Goal: Task Accomplishment & Management: Complete application form

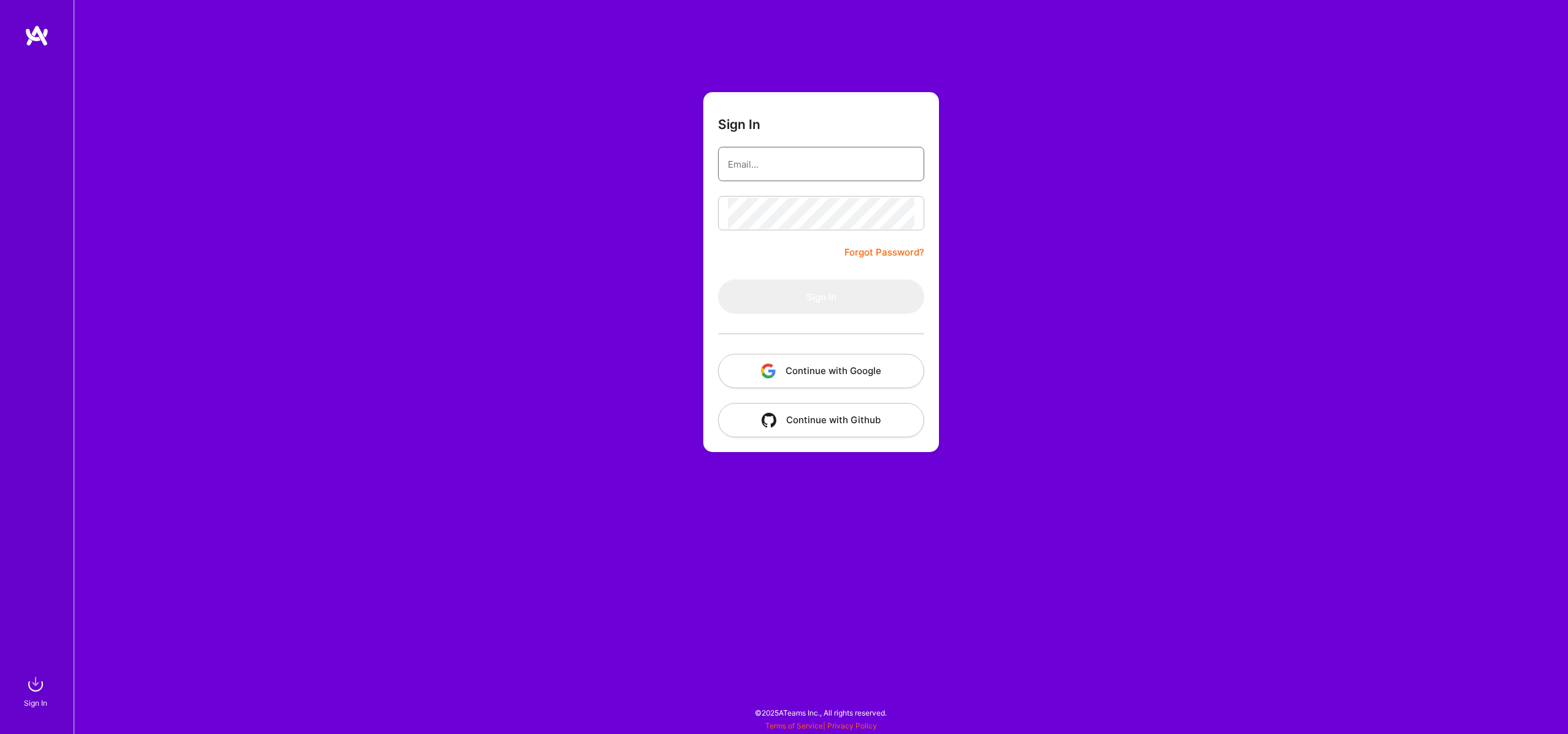
type input "[PERSON_NAME][EMAIL_ADDRESS][DOMAIN_NAME]"
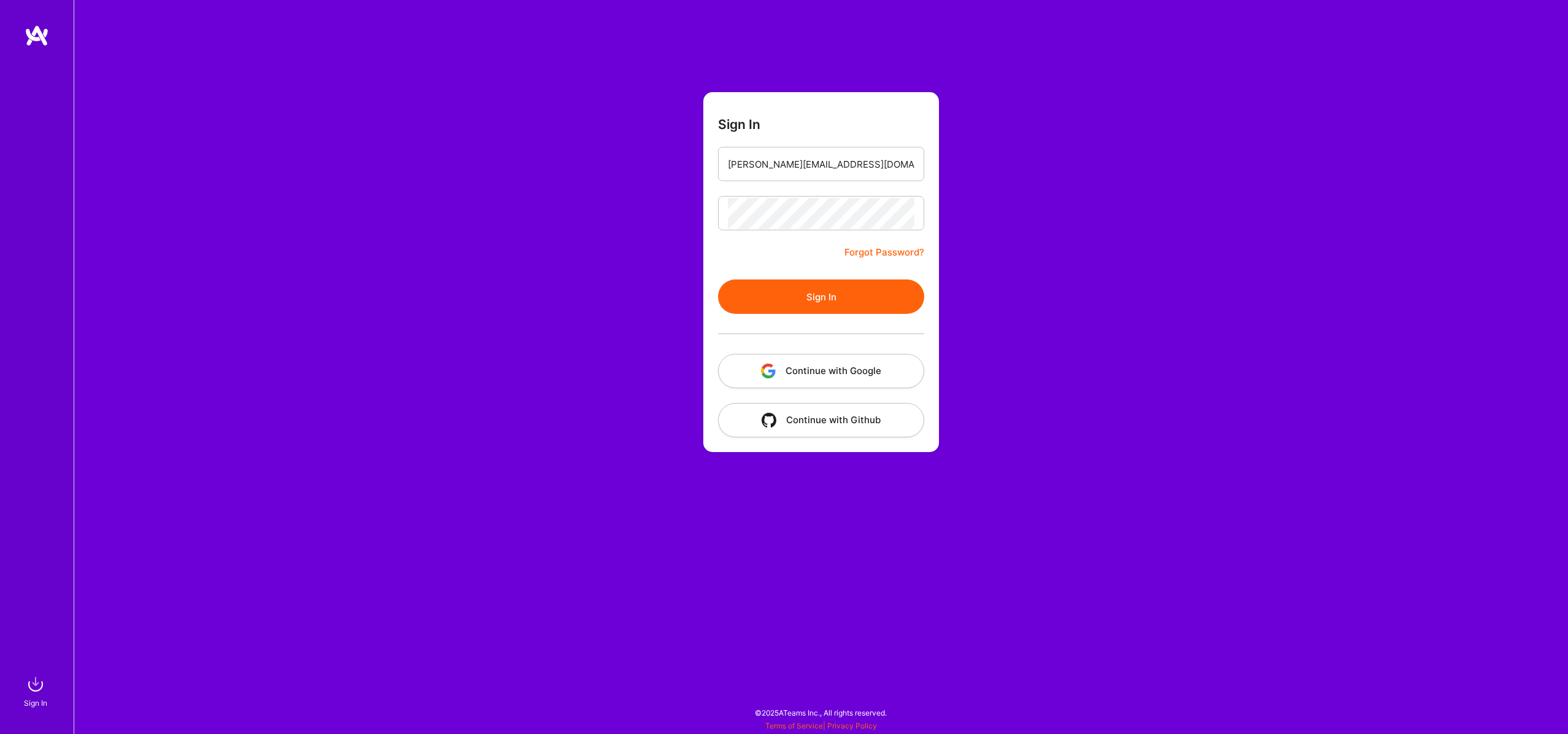
click at [789, 268] on form "Sign In [EMAIL_ADDRESS][DOMAIN_NAME] Forgot Password? Sign In Continue with Goo…" at bounding box center [821, 271] width 236 height 359
click at [810, 301] on button "Sign In" at bounding box center [822, 296] width 206 height 35
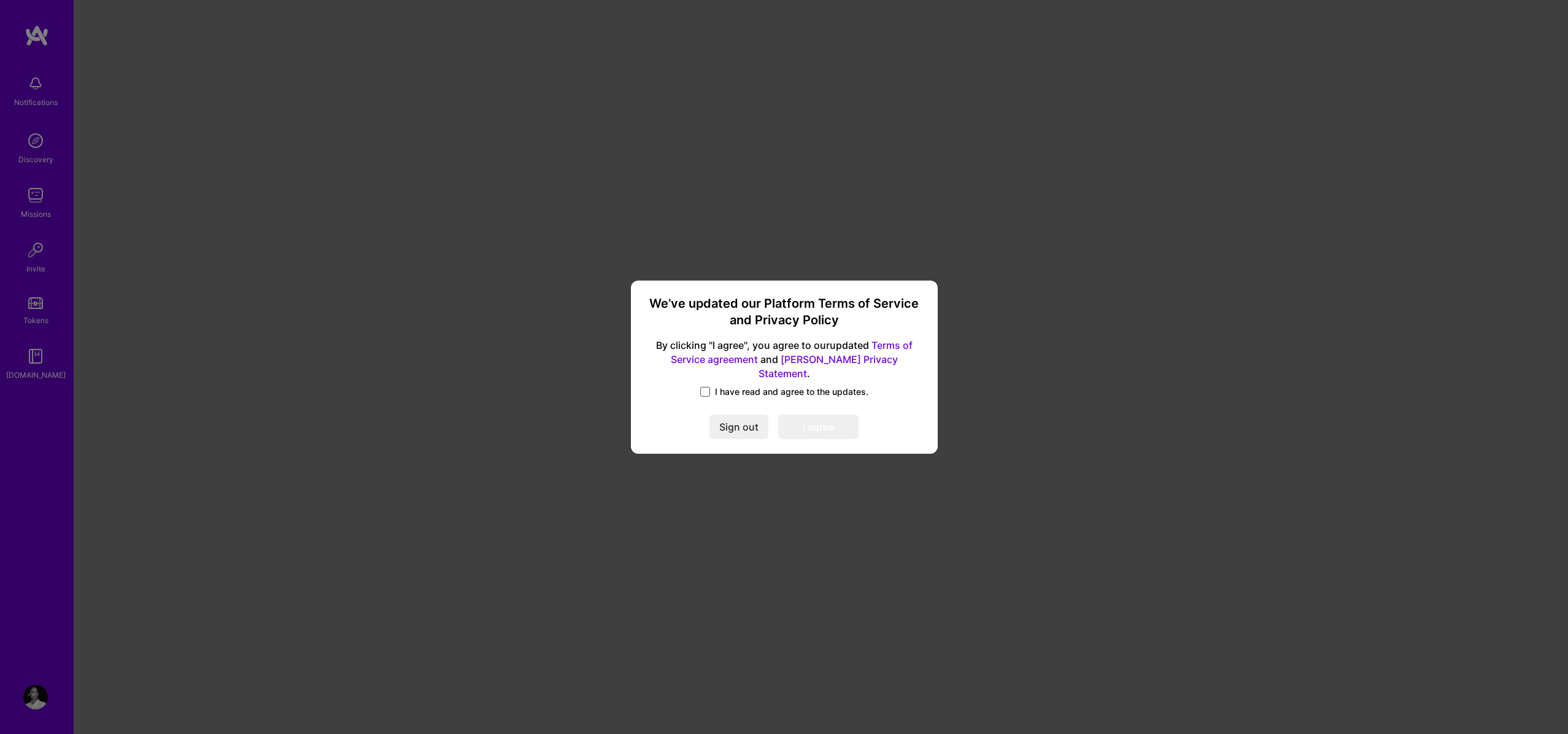
click at [707, 386] on span at bounding box center [705, 392] width 10 height 10
click at [0, 0] on input "I have read and agree to the updates." at bounding box center [0, 0] width 0 height 0
click at [817, 416] on button "I agree" at bounding box center [818, 426] width 80 height 25
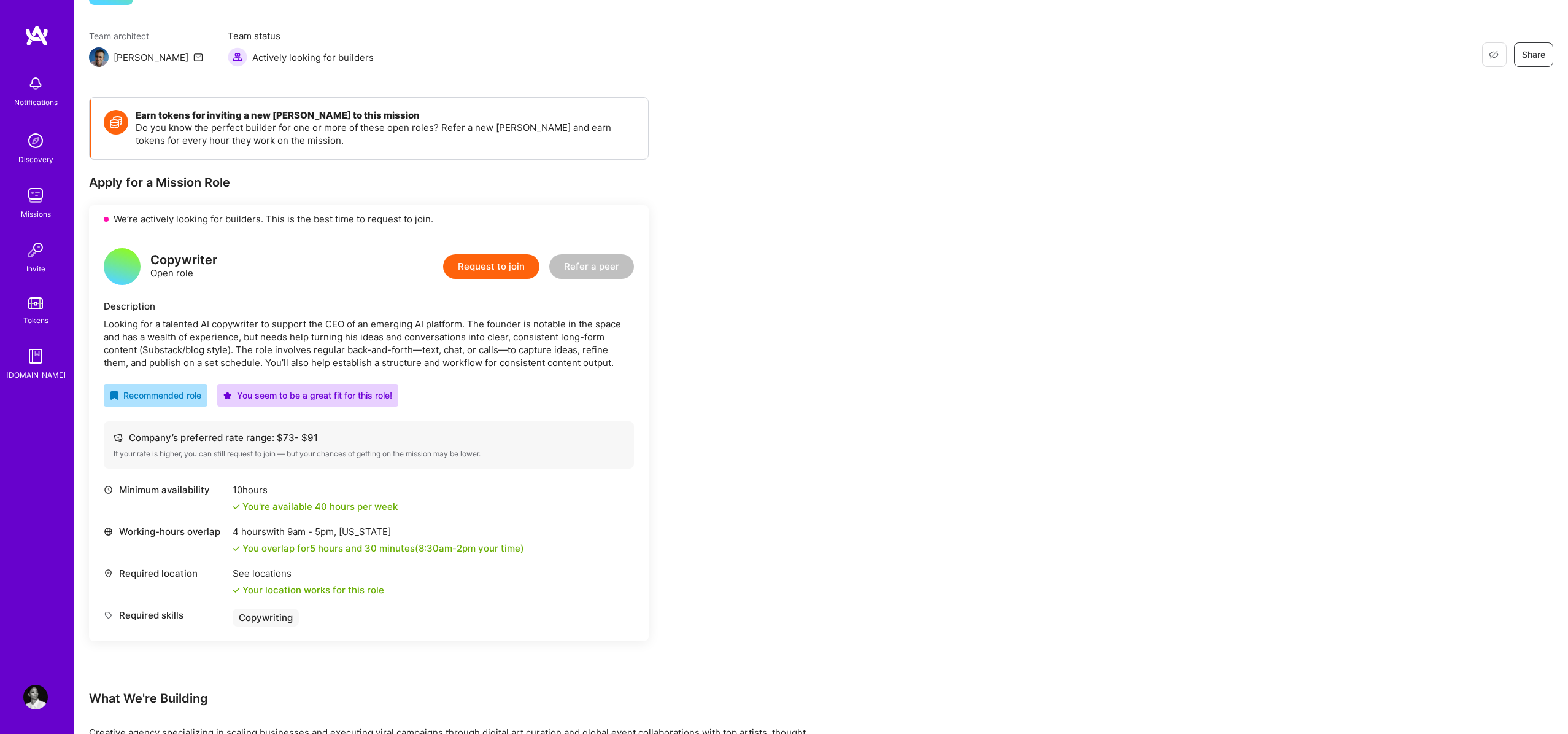
scroll to position [84, 0]
click at [502, 263] on button "Request to join" at bounding box center [491, 264] width 96 height 25
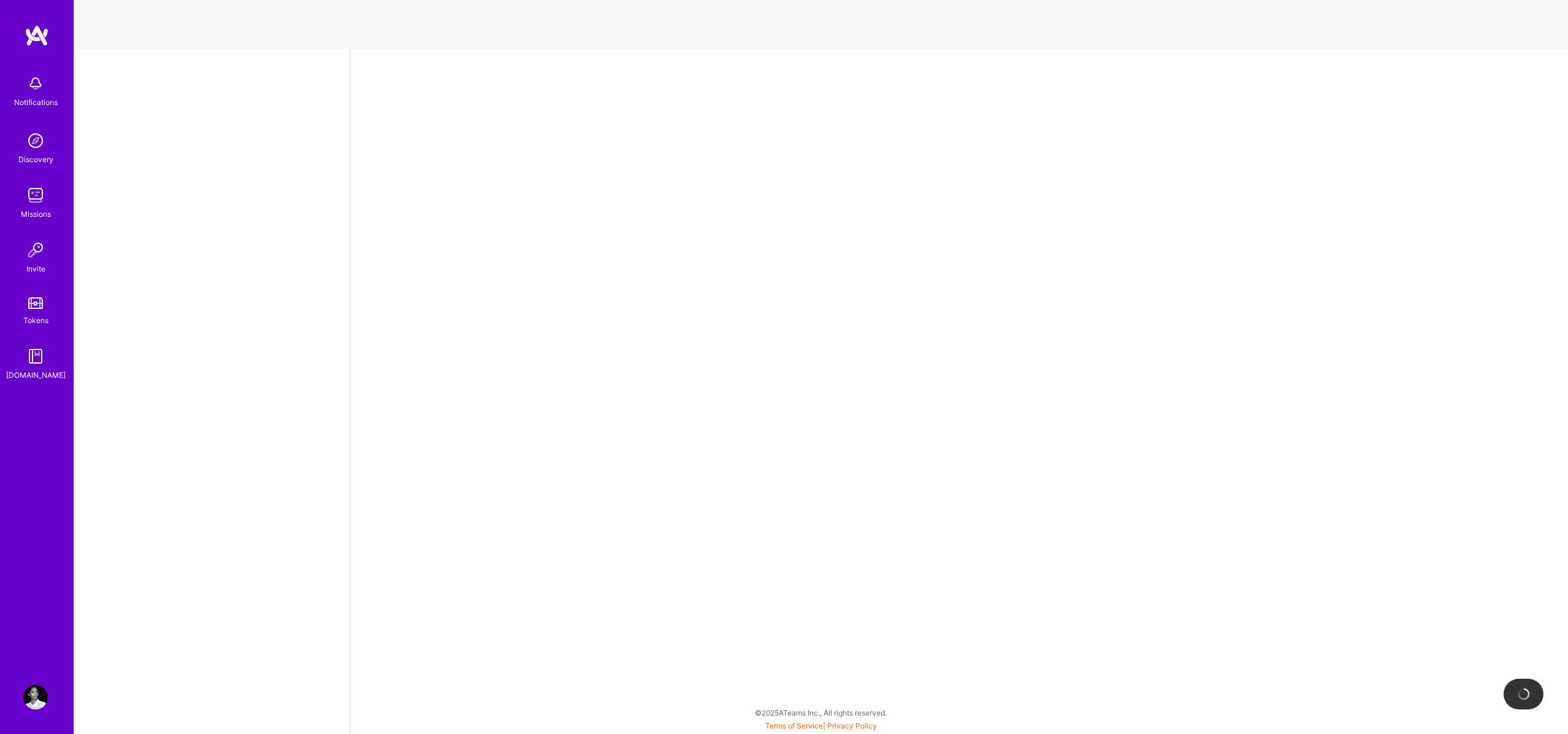
select select "US"
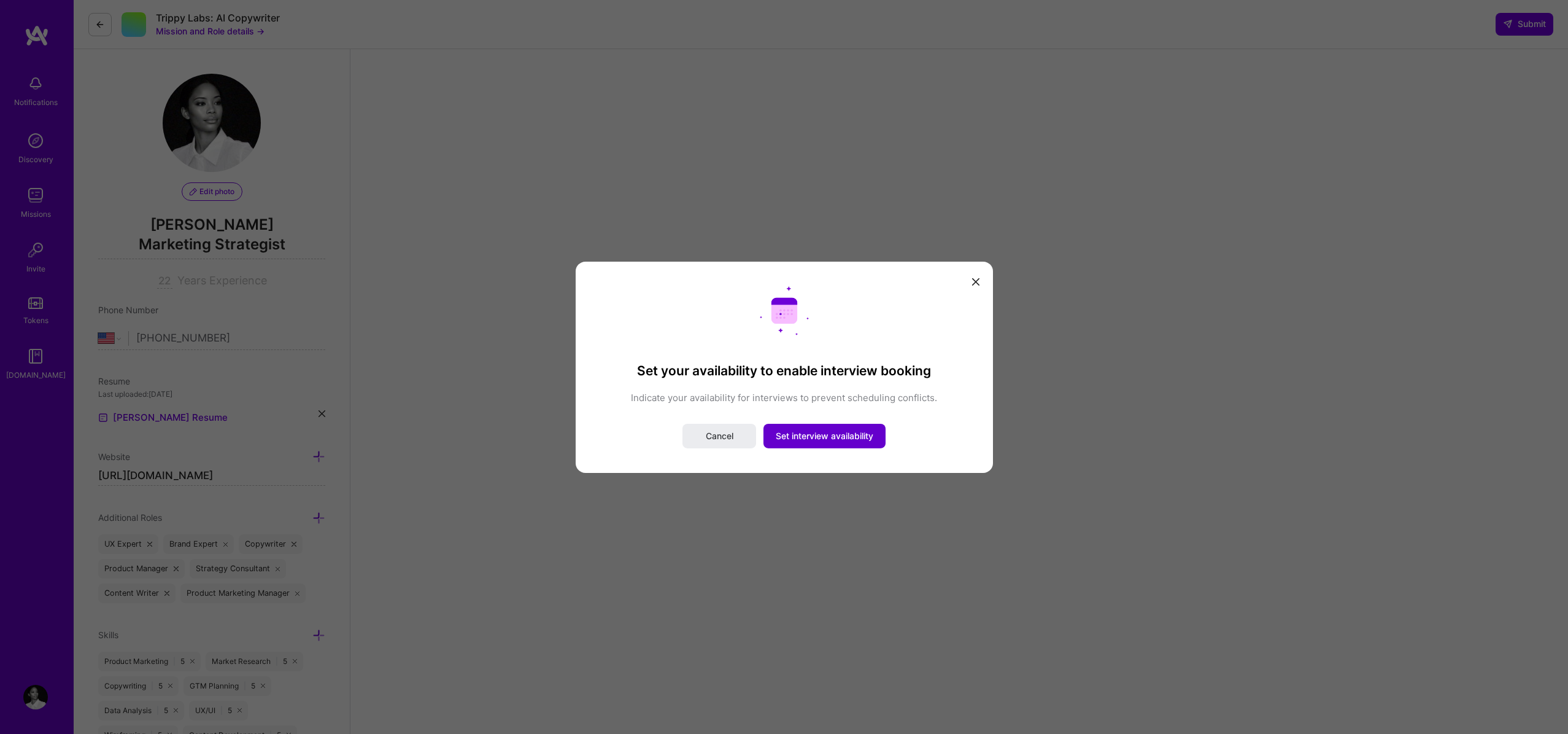
click at [811, 441] on span "Set interview availability" at bounding box center [824, 435] width 97 height 13
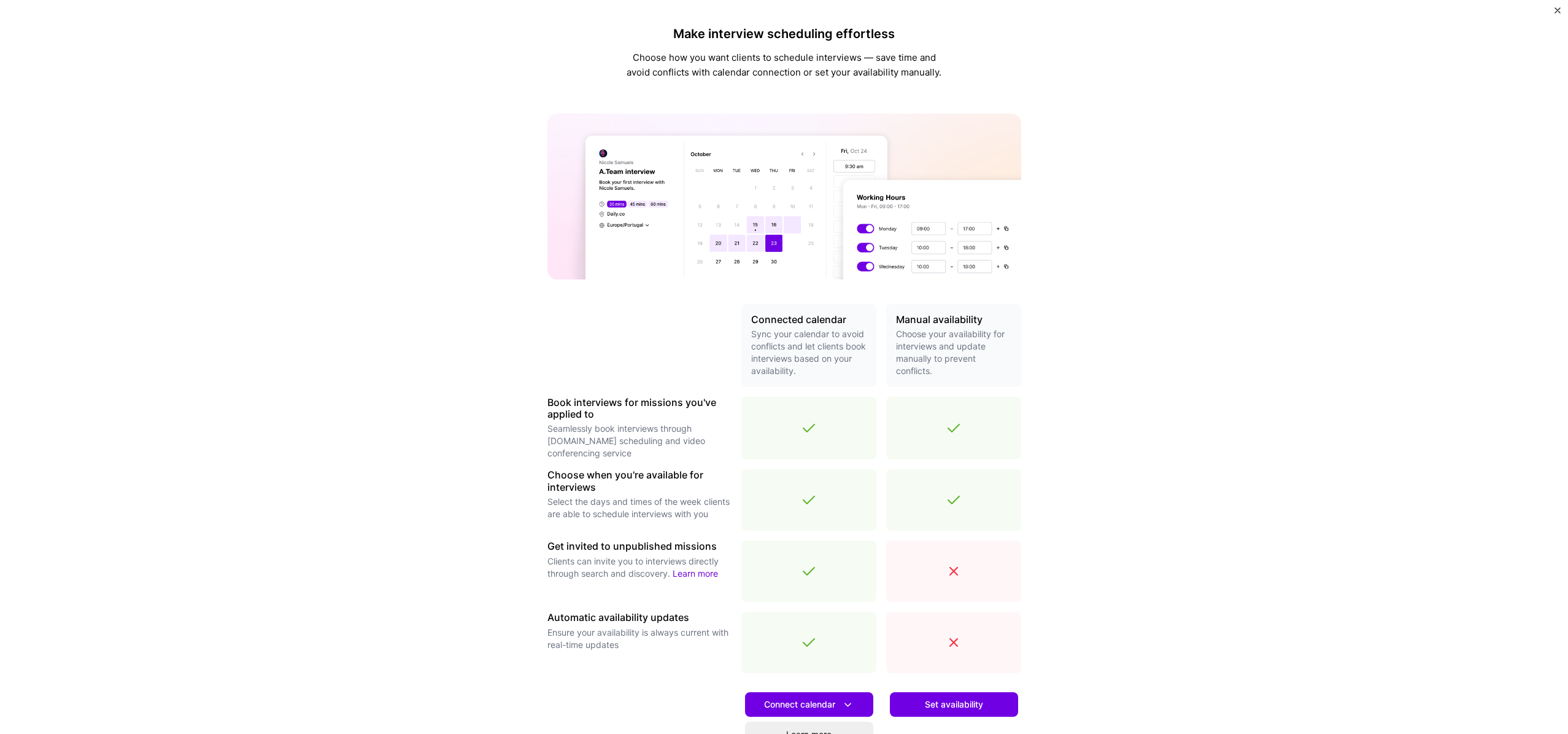
scroll to position [127, 0]
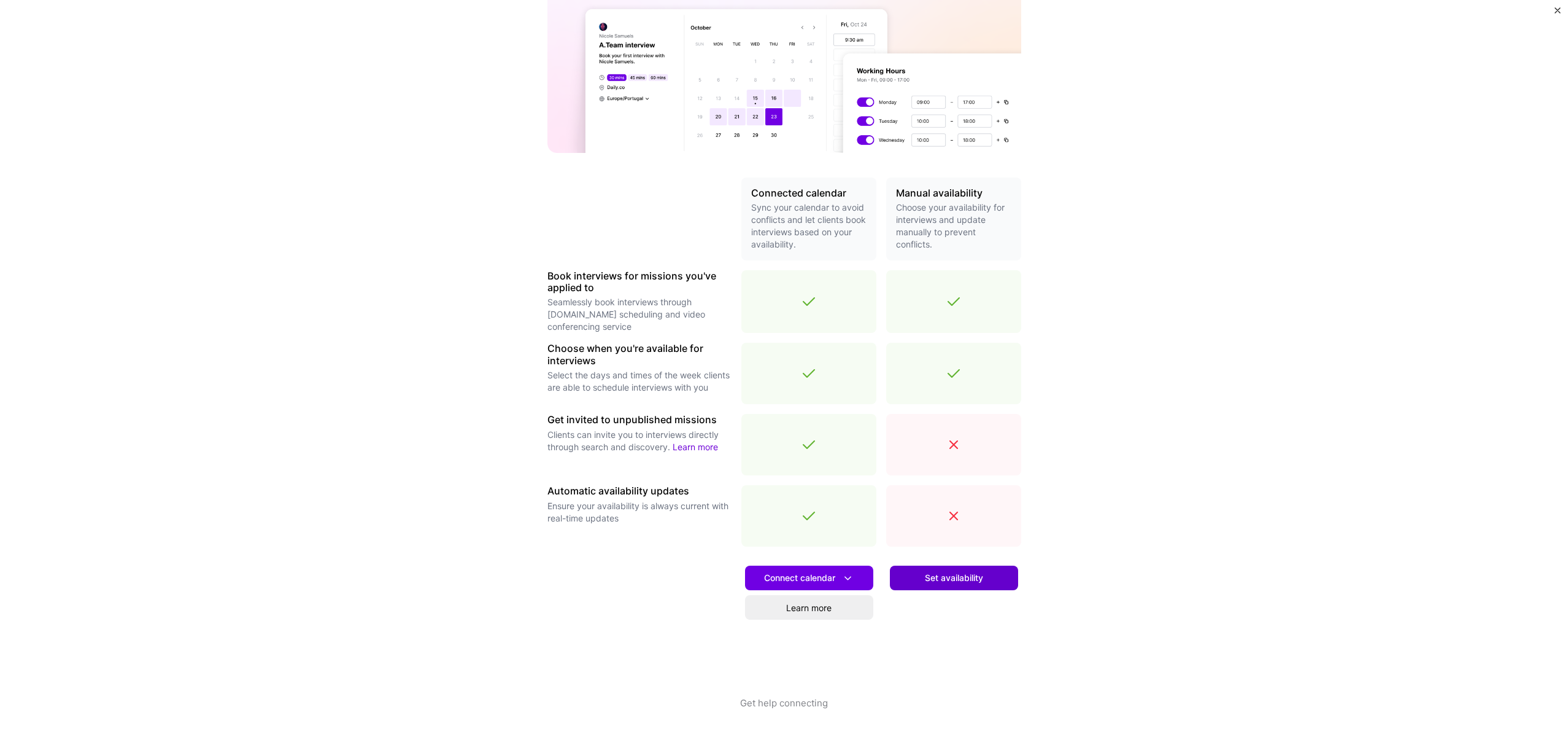
click at [918, 585] on button "Set availability" at bounding box center [954, 578] width 128 height 25
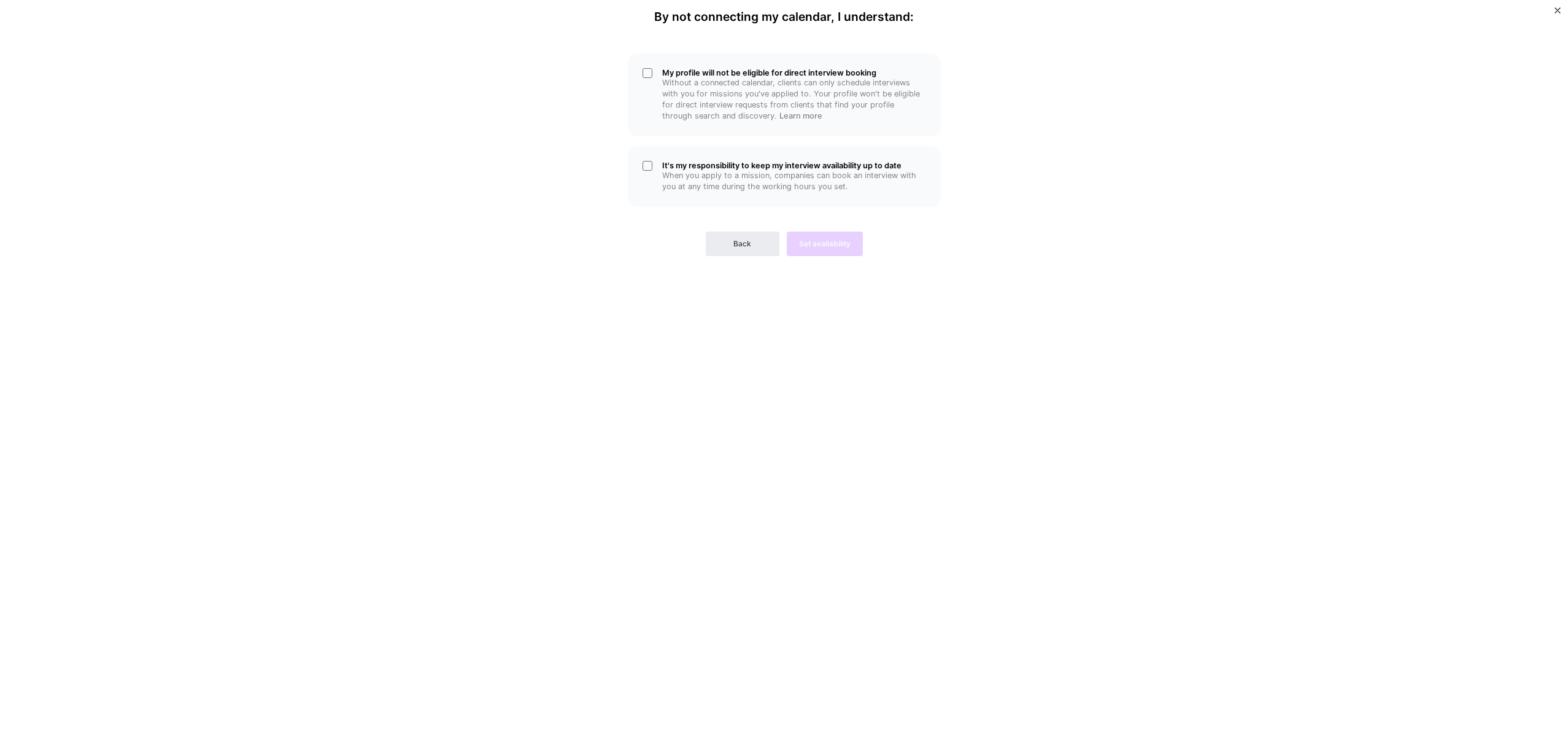
scroll to position [0, 0]
click at [644, 169] on div "It's my responsibility to keep my interview availability up to date When you ap…" at bounding box center [784, 177] width 313 height 61
click at [642, 72] on div "My profile will not be eligible for direct interview booking Without a connecte…" at bounding box center [784, 95] width 313 height 83
click at [832, 248] on span "Set availability" at bounding box center [824, 244] width 52 height 11
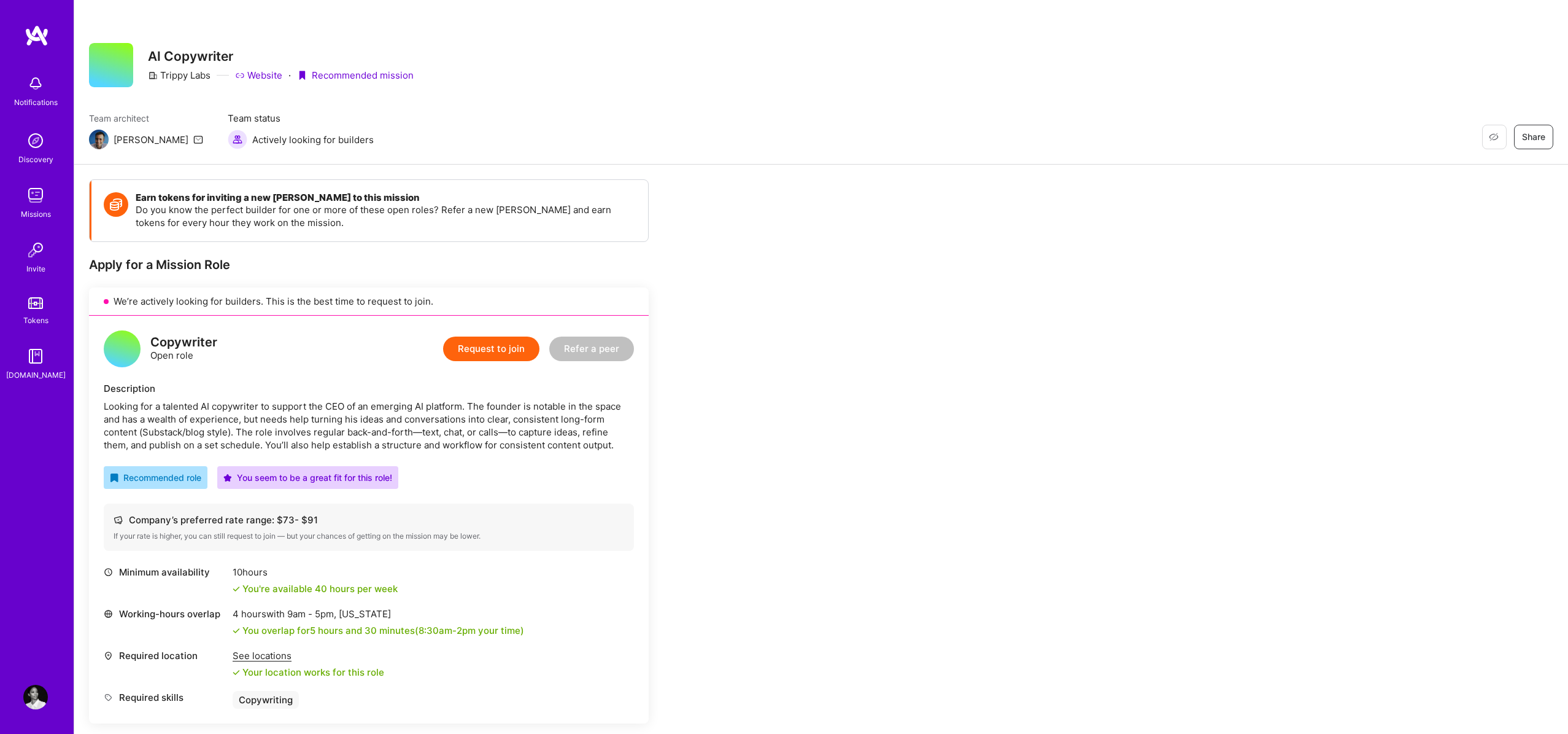
click at [502, 347] on button "Request to join" at bounding box center [491, 348] width 96 height 25
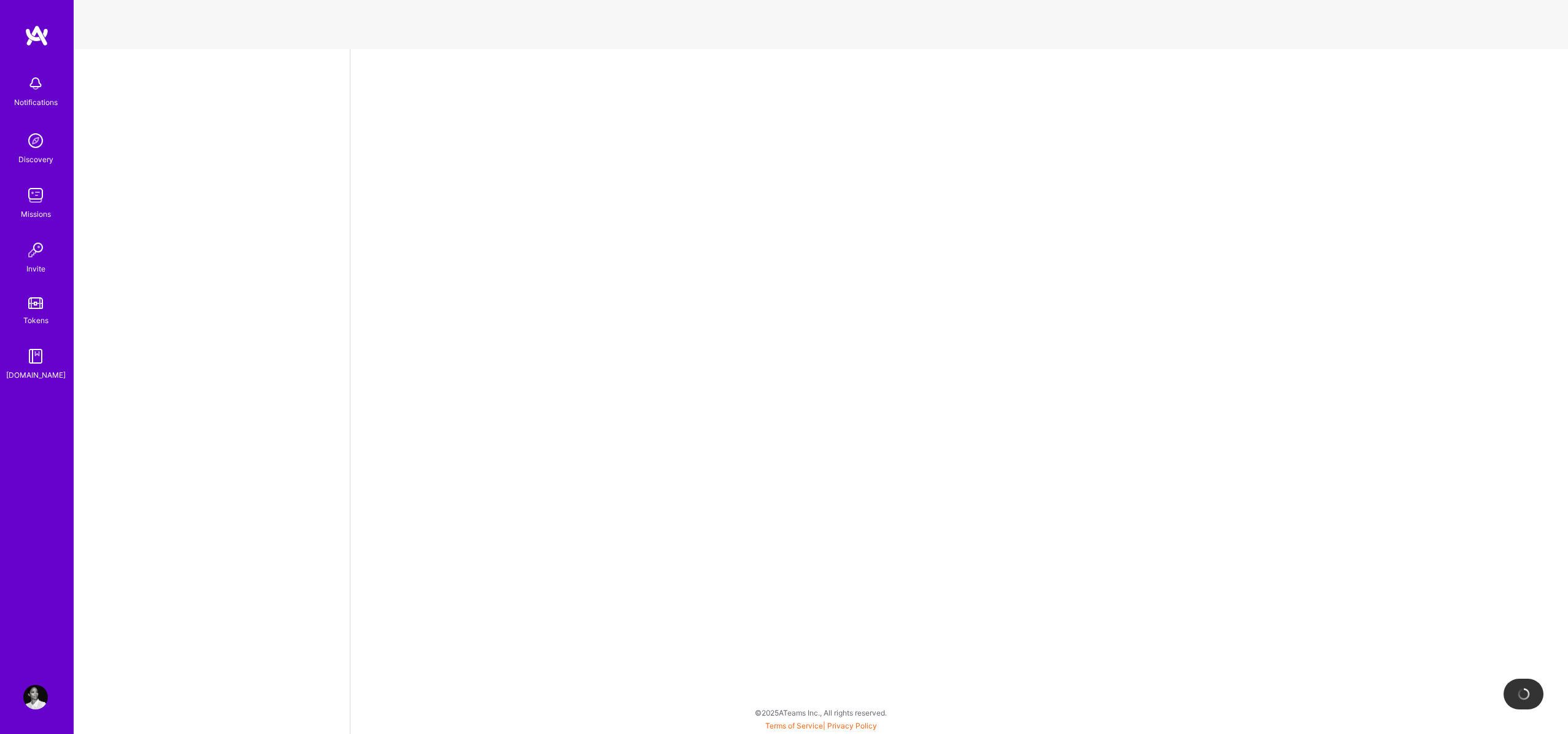
select select "US"
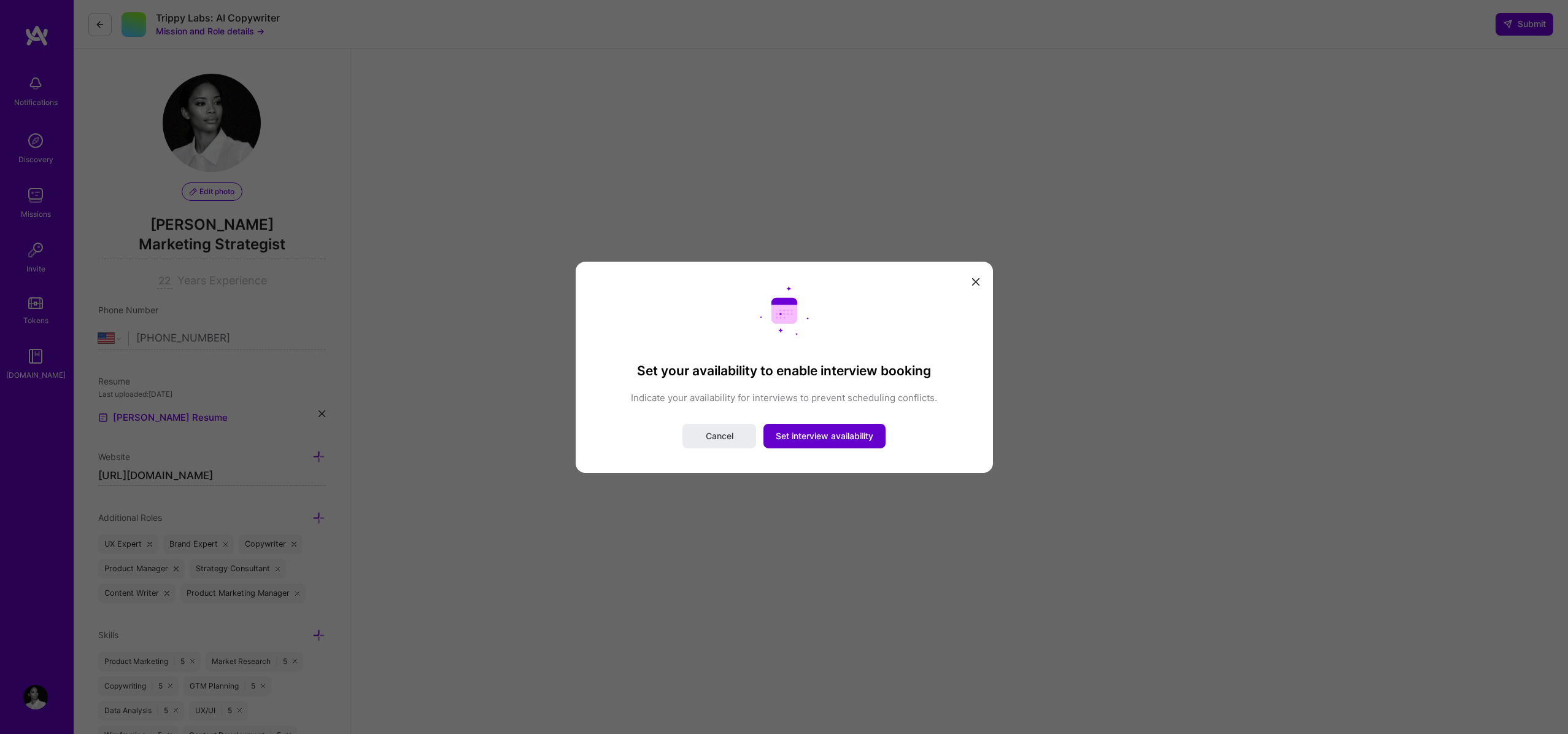
click at [826, 425] on button "Set interview availability" at bounding box center [824, 435] width 122 height 25
